Goal: Task Accomplishment & Management: Use online tool/utility

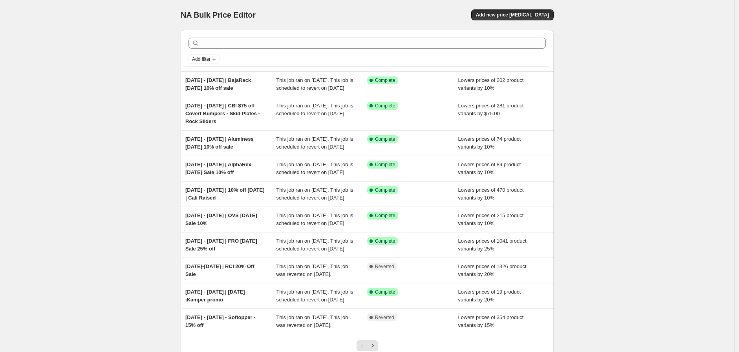
click at [532, 8] on div "NA Bulk Price Editor. This page is ready NA Bulk Price Editor Add new price [ME…" at bounding box center [367, 15] width 373 height 30
click at [535, 14] on span "Add new price [MEDICAL_DATA]" at bounding box center [512, 15] width 73 height 6
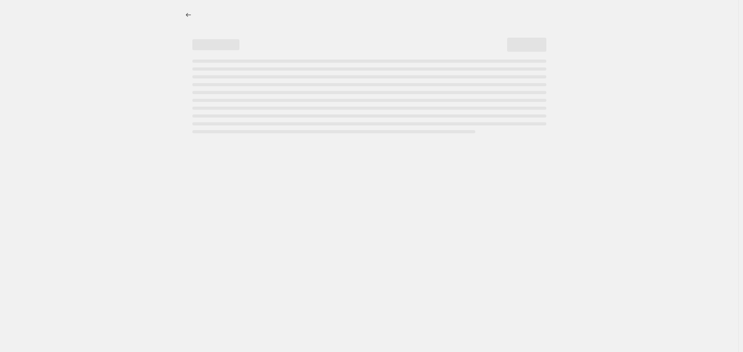
select select "percentage"
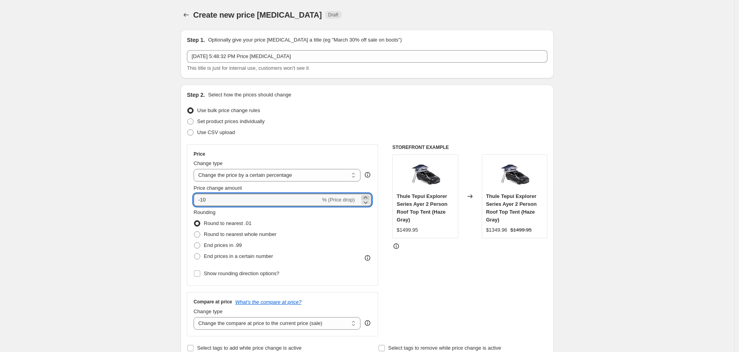
click at [369, 197] on icon at bounding box center [365, 198] width 8 height 8
click at [368, 199] on icon at bounding box center [365, 203] width 8 height 8
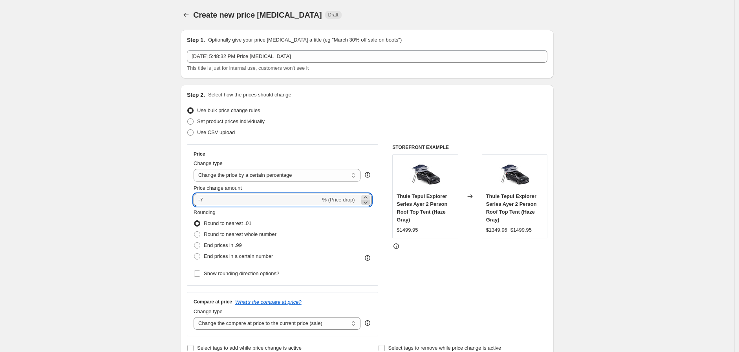
click at [368, 201] on icon at bounding box center [365, 203] width 8 height 8
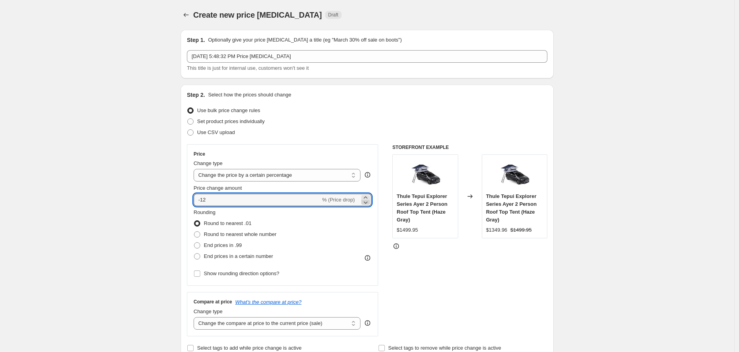
click at [368, 201] on icon at bounding box center [365, 203] width 8 height 8
type input "-15"
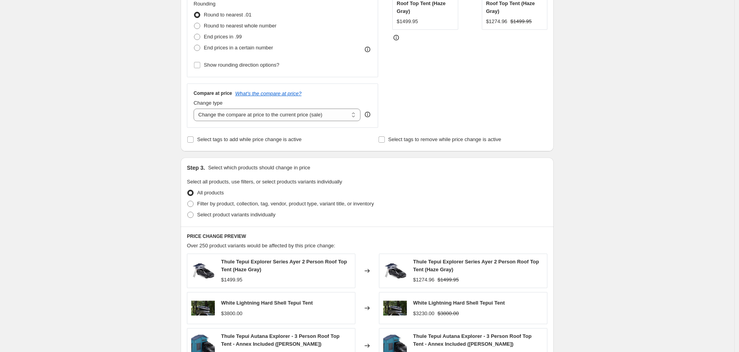
scroll to position [218, 0]
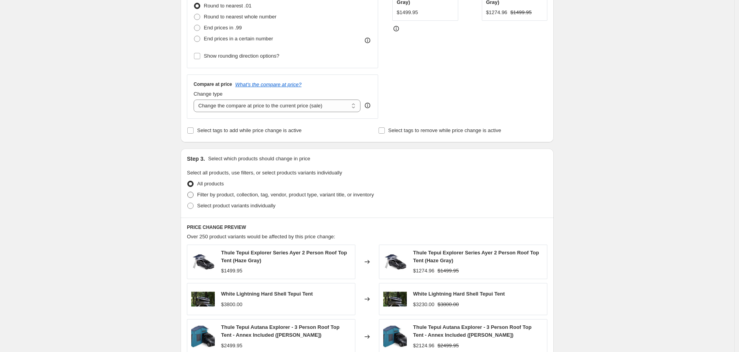
click at [265, 193] on span "Filter by product, collection, tag, vendor, product type, variant title, or inv…" at bounding box center [285, 195] width 177 height 6
click at [188, 192] on input "Filter by product, collection, tag, vendor, product type, variant title, or inv…" at bounding box center [187, 192] width 0 height 0
radio input "true"
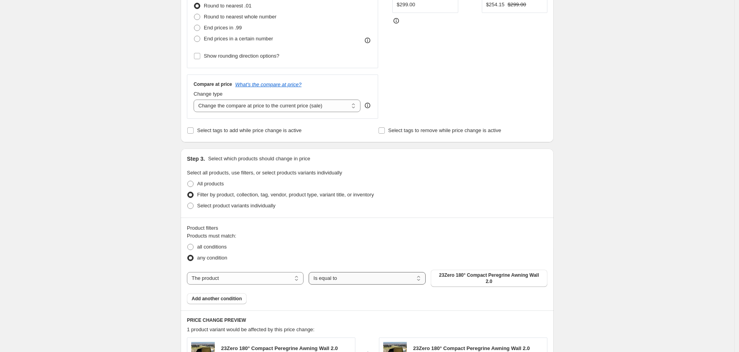
click at [334, 275] on select "Is equal to Is not equal to" at bounding box center [366, 278] width 117 height 13
click at [288, 280] on select "The product The product's collection The product's tag The product's vendor The…" at bounding box center [245, 278] width 117 height 13
select select "vendor"
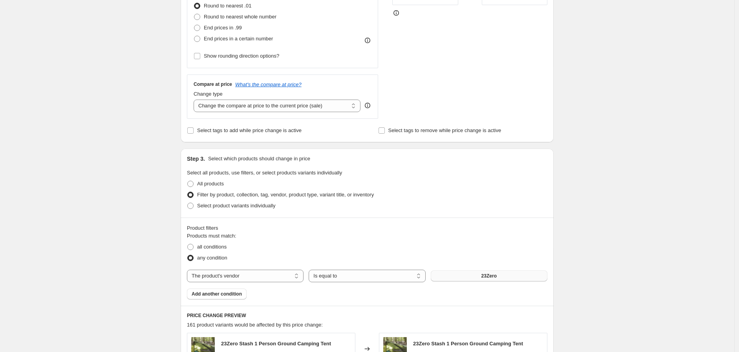
click at [483, 273] on span "23Zero" at bounding box center [488, 276] width 15 height 6
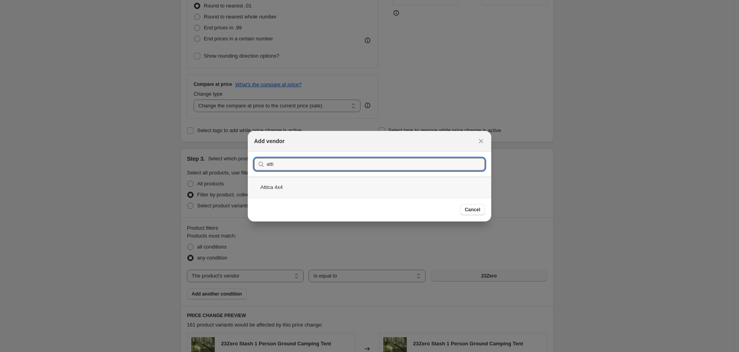
type input "atti"
click at [288, 187] on div "Attica 4x4" at bounding box center [369, 187] width 243 height 21
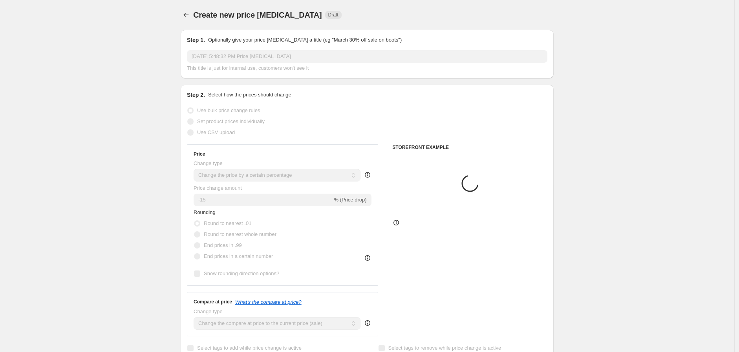
scroll to position [218, 0]
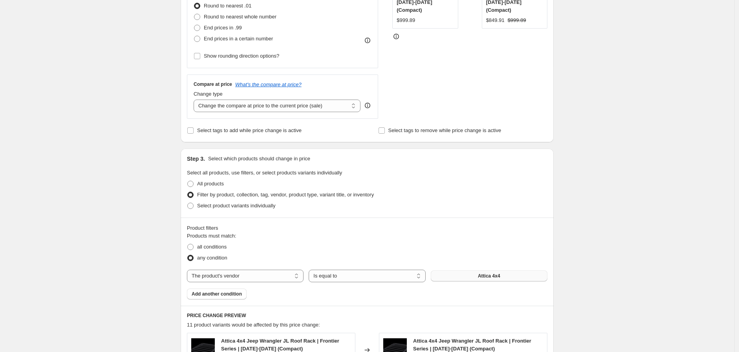
click at [128, 215] on div "Create new price [MEDICAL_DATA]. This page is ready Create new price [MEDICAL_D…" at bounding box center [367, 224] width 734 height 885
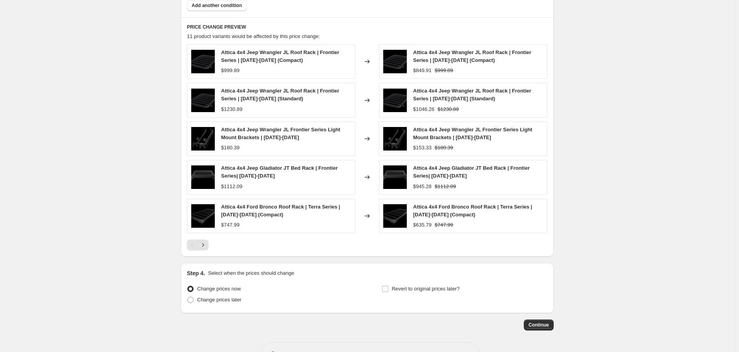
scroll to position [533, 0]
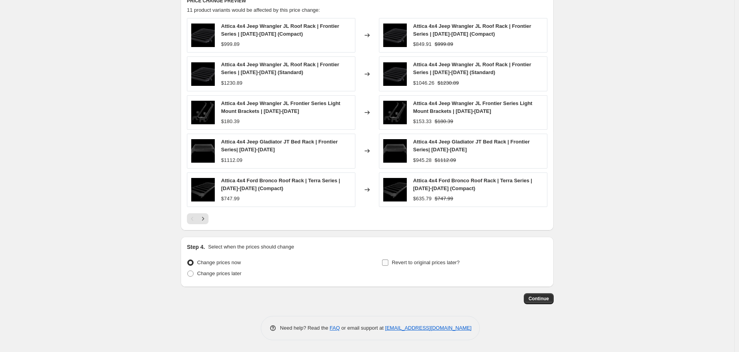
click at [401, 261] on span "Revert to original prices later?" at bounding box center [426, 263] width 68 height 6
click at [388, 261] on input "Revert to original prices later?" at bounding box center [385, 263] width 6 height 6
checkbox input "true"
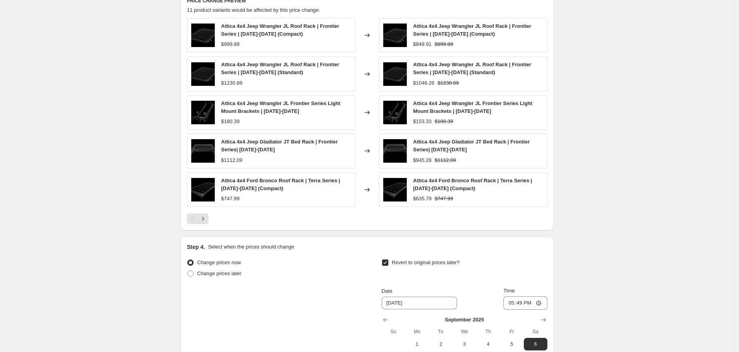
scroll to position [664, 0]
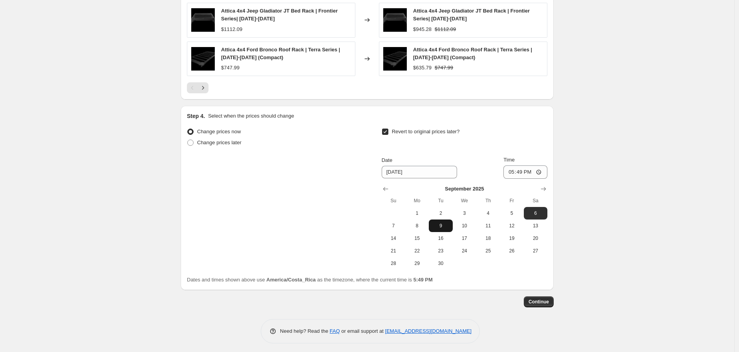
click at [432, 226] on button "9" at bounding box center [441, 226] width 24 height 13
type input "[DATE]"
click at [542, 174] on input "17:49" at bounding box center [525, 172] width 44 height 13
type input "12:54"
click at [551, 302] on button "Continue" at bounding box center [539, 302] width 30 height 11
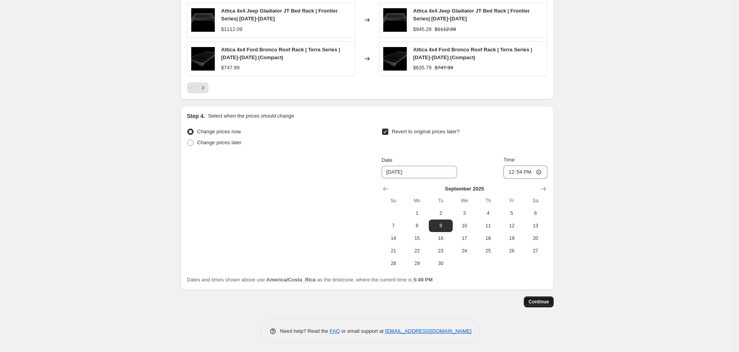
scroll to position [0, 0]
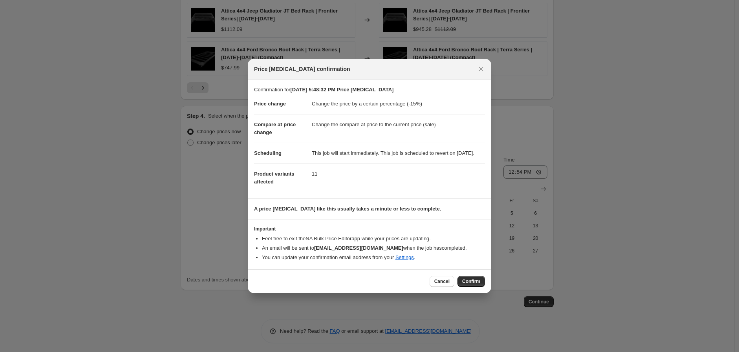
click at [478, 285] on span "Confirm" at bounding box center [471, 282] width 18 height 6
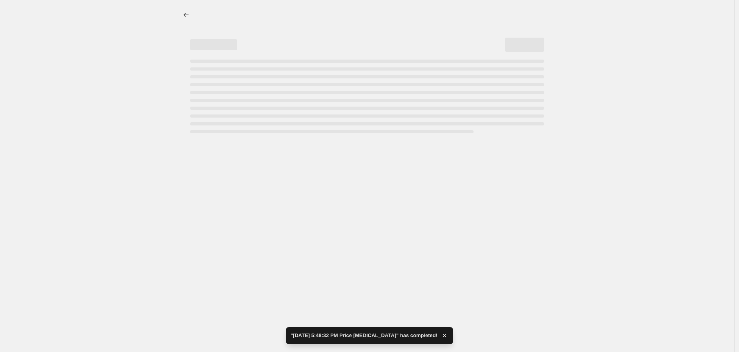
select select "percentage"
select select "vendor"
